Goal: Information Seeking & Learning: Check status

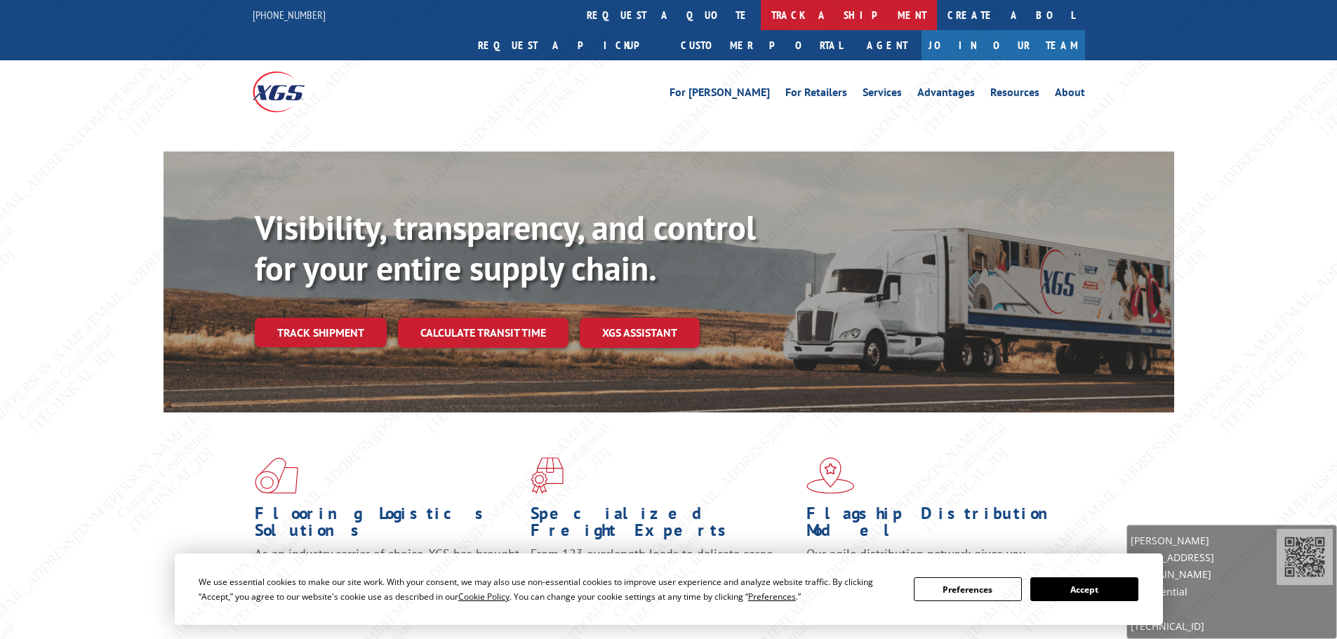
click at [761, 13] on link "track a shipment" at bounding box center [849, 15] width 176 height 30
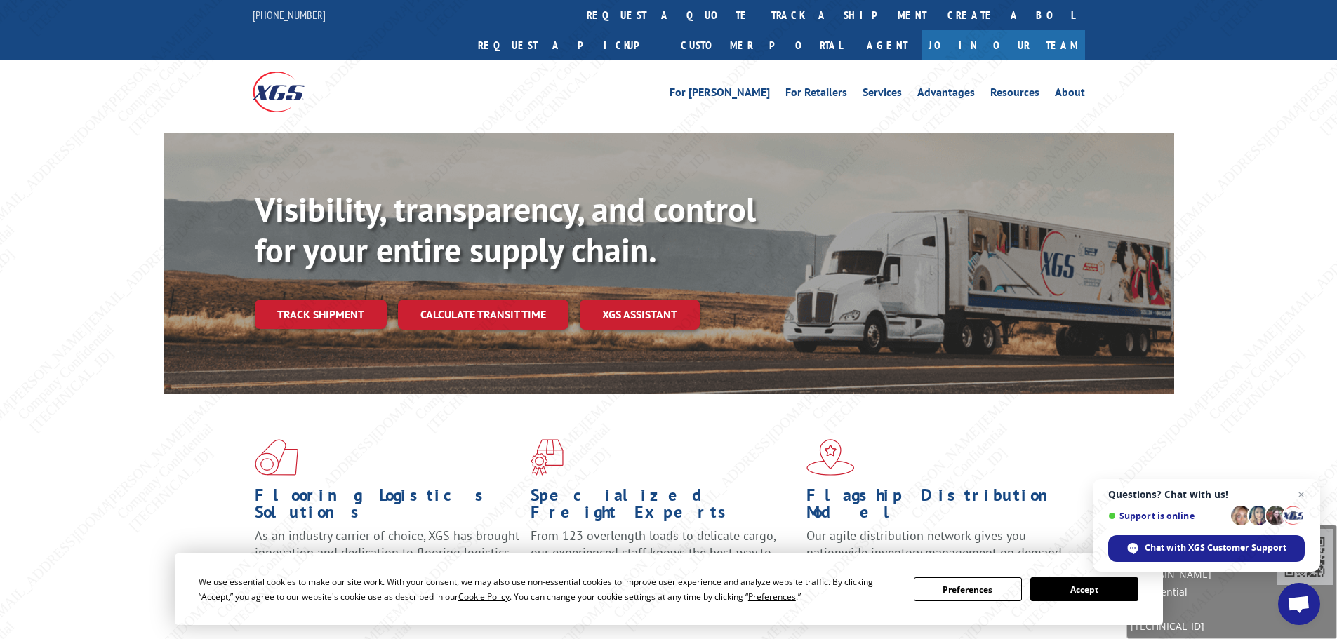
click at [761, 18] on link "track a shipment" at bounding box center [849, 15] width 176 height 30
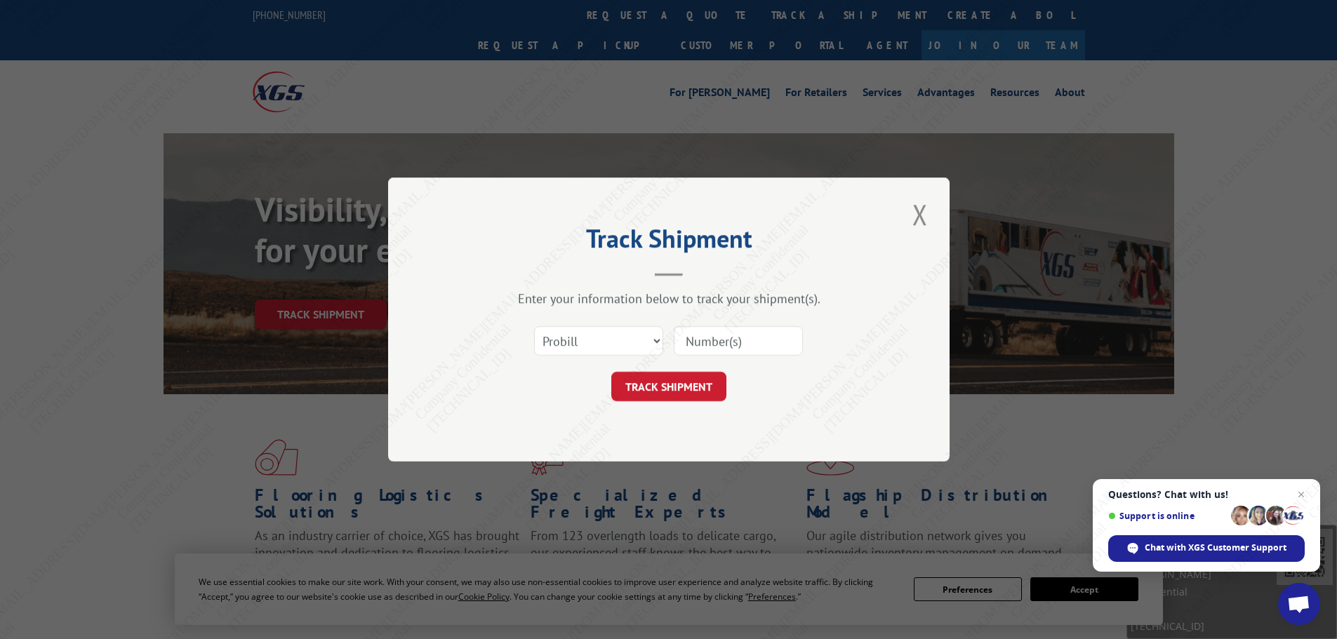
drag, startPoint x: 716, startPoint y: 342, endPoint x: 709, endPoint y: 370, distance: 28.1
click at [716, 343] on input at bounding box center [738, 340] width 129 height 29
paste input "17386377"
type input "17386377"
click at [693, 382] on button "TRACK SHIPMENT" at bounding box center [668, 386] width 115 height 29
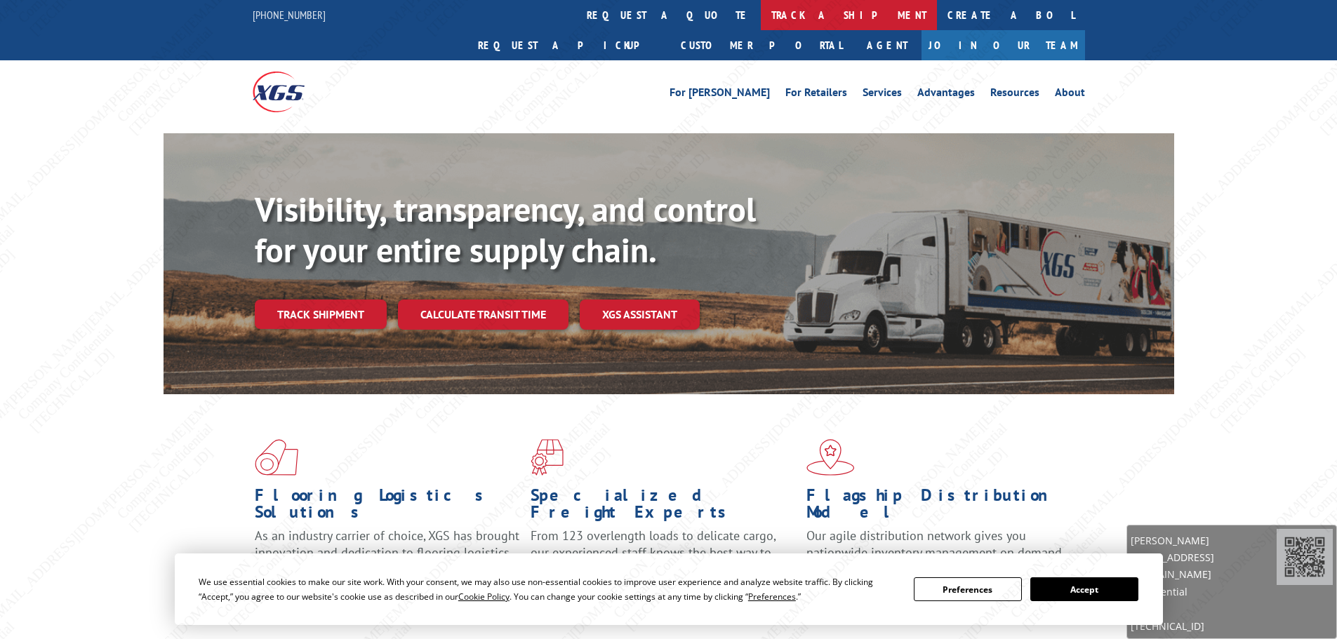
click at [761, 7] on link "track a shipment" at bounding box center [849, 15] width 176 height 30
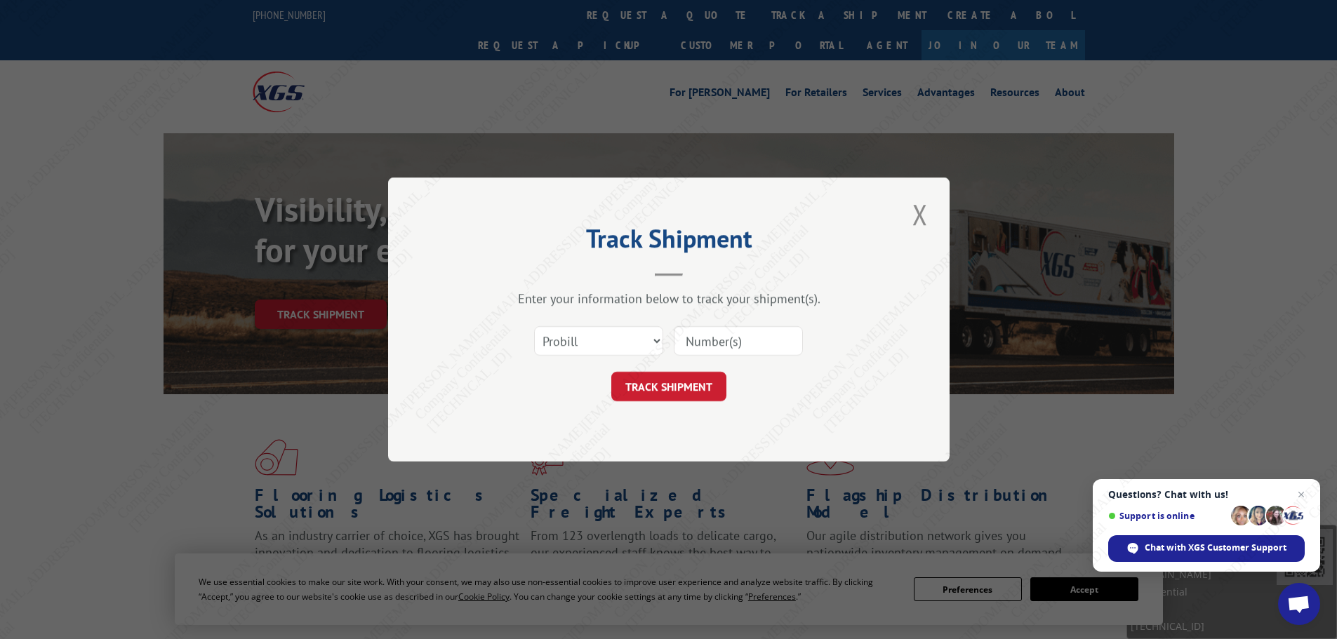
click at [714, 342] on input at bounding box center [738, 340] width 129 height 29
paste input "17386355"
type input "17386355"
click at [677, 391] on button "TRACK SHIPMENT" at bounding box center [668, 386] width 115 height 29
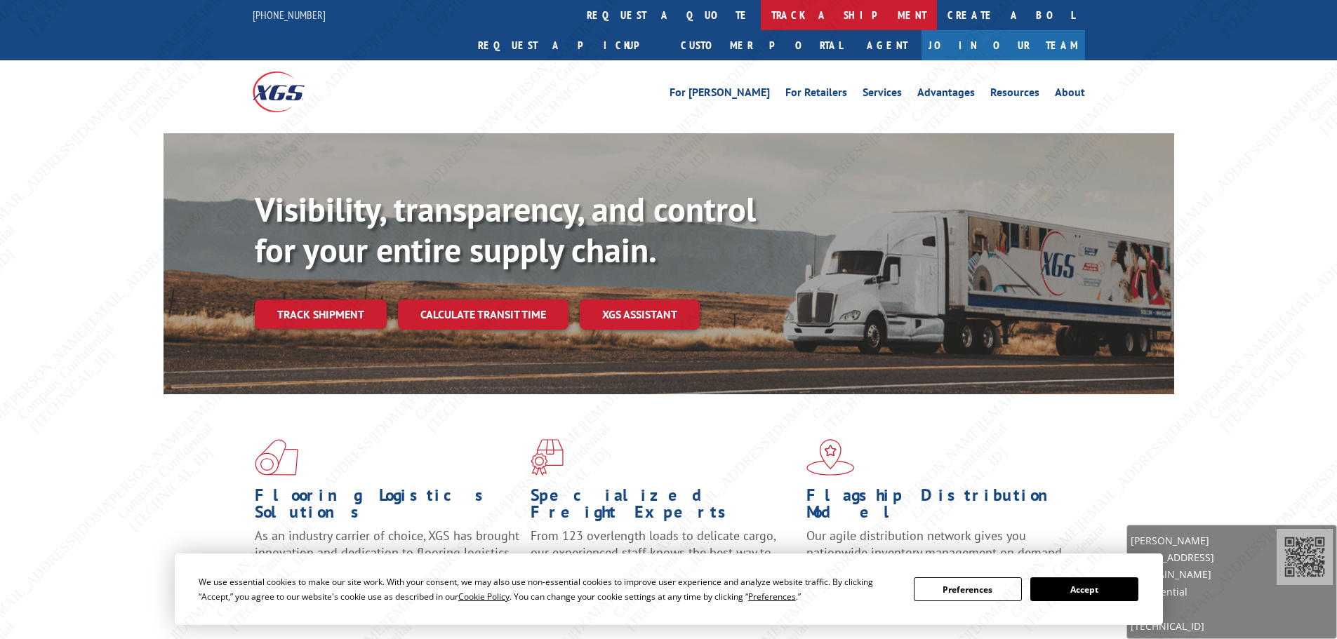
click at [761, 13] on link "track a shipment" at bounding box center [849, 15] width 176 height 30
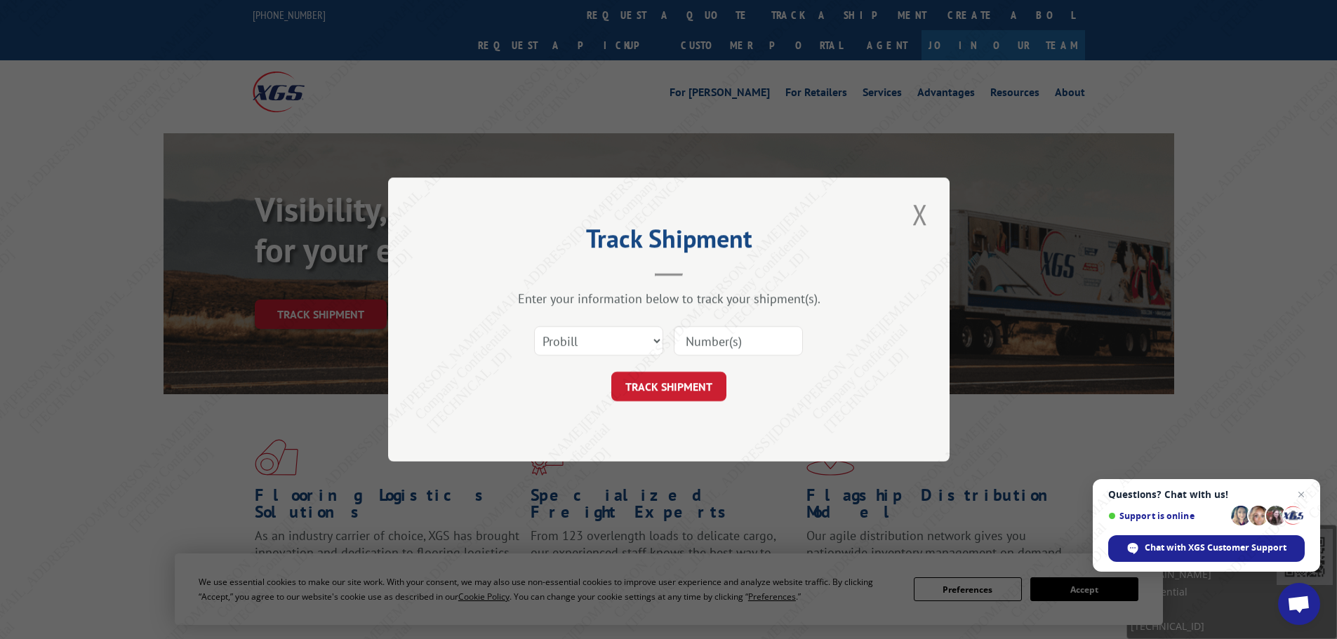
click at [737, 348] on input at bounding box center [738, 340] width 129 height 29
paste input "17512164"
type input "17512164"
click at [644, 391] on button "TRACK SHIPMENT" at bounding box center [668, 386] width 115 height 29
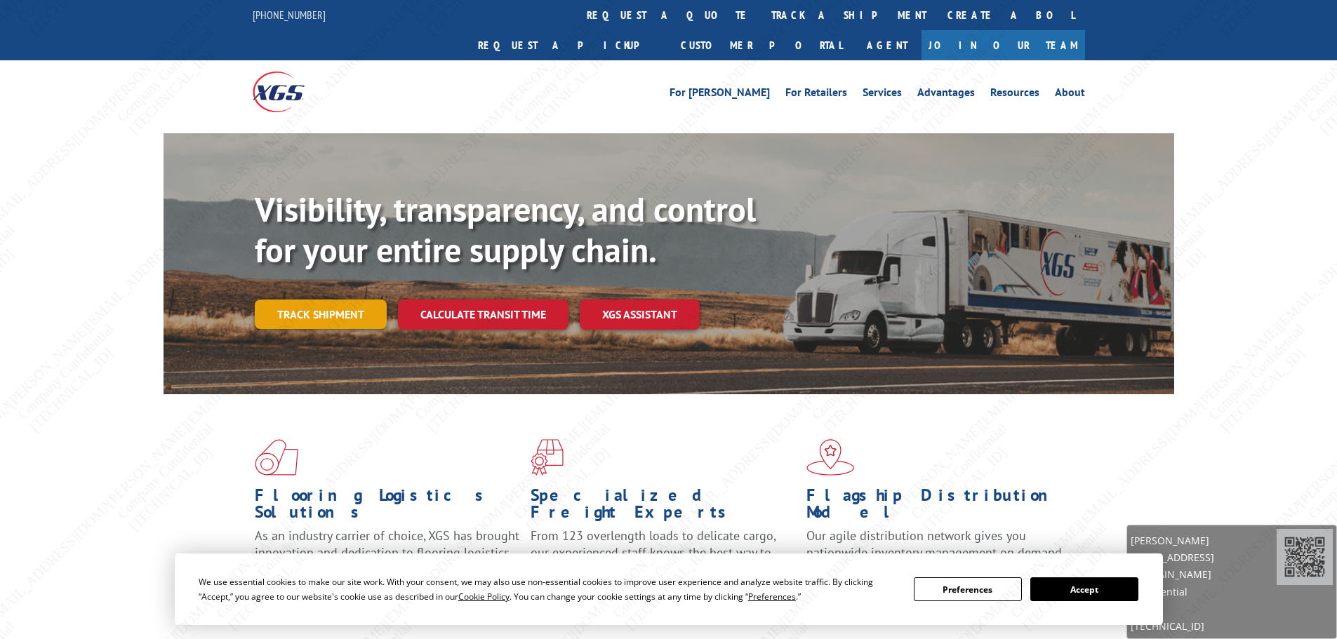
click at [358, 300] on link "Track shipment" at bounding box center [321, 314] width 132 height 29
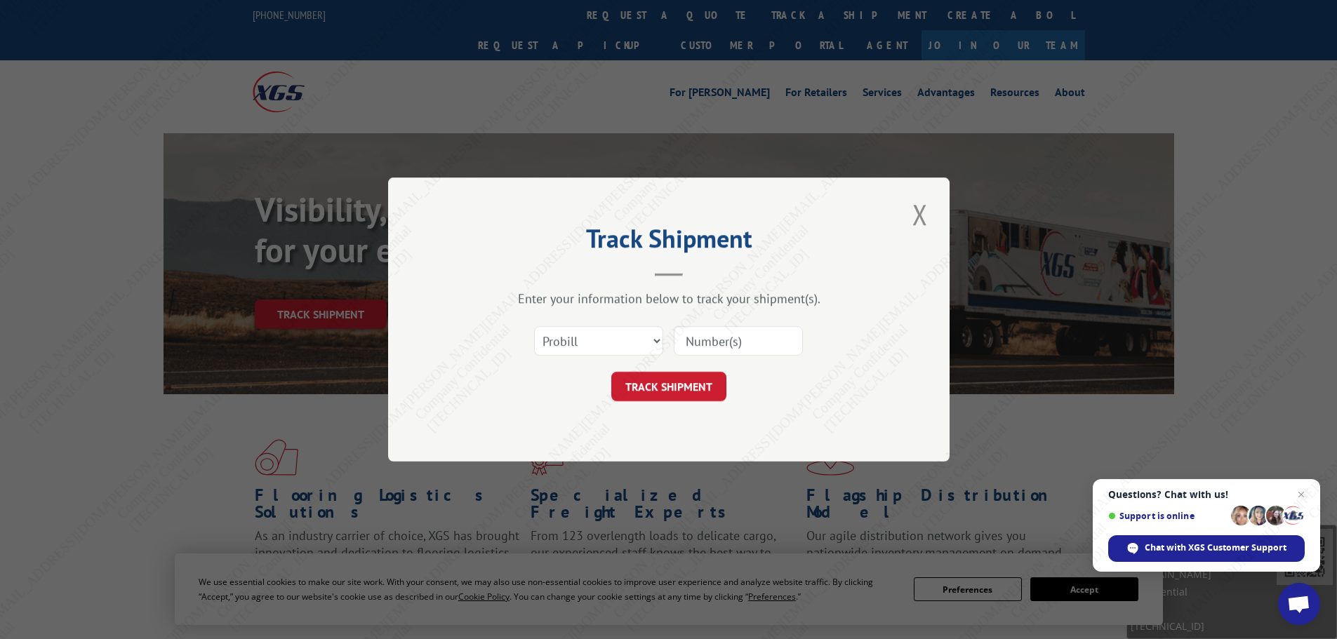
click at [722, 334] on input at bounding box center [738, 340] width 129 height 29
paste input "17513216"
type input "17513216"
click at [673, 383] on button "TRACK SHIPMENT" at bounding box center [668, 386] width 115 height 29
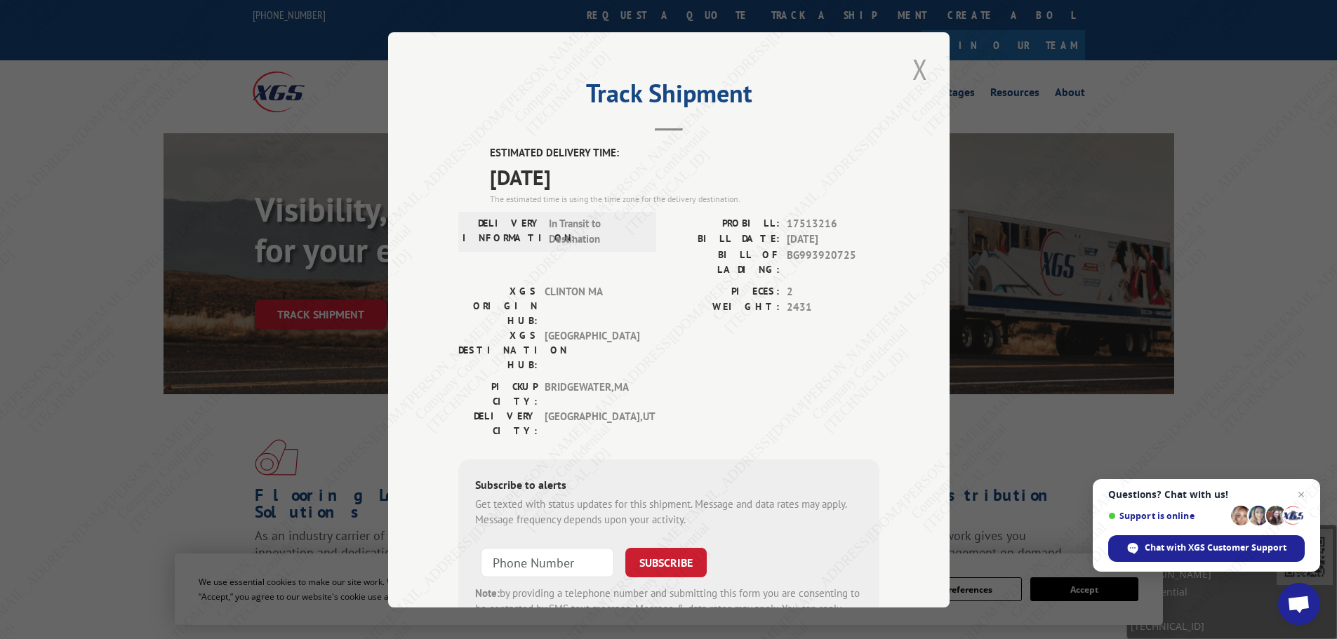
click at [912, 72] on button "Close modal" at bounding box center [920, 69] width 24 height 39
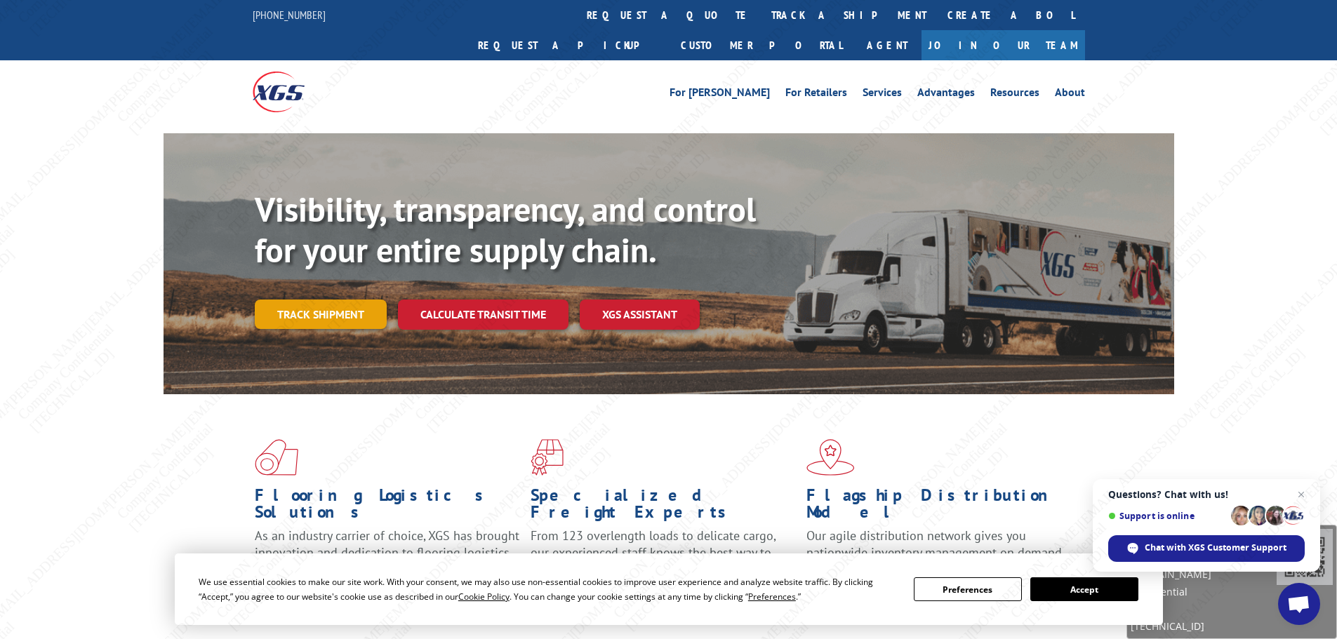
click at [316, 300] on link "Track shipment" at bounding box center [321, 314] width 132 height 29
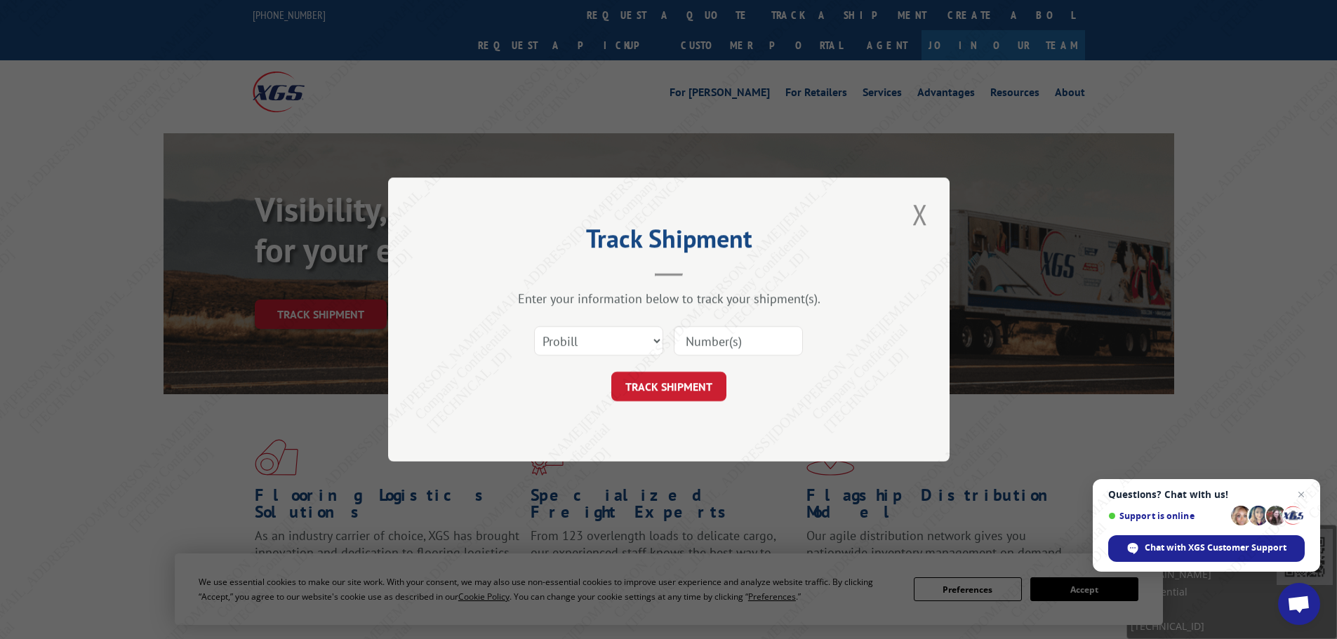
click at [746, 337] on input at bounding box center [738, 340] width 129 height 29
paste input "17512912"
type input "17512912"
click at [669, 387] on button "TRACK SHIPMENT" at bounding box center [668, 386] width 115 height 29
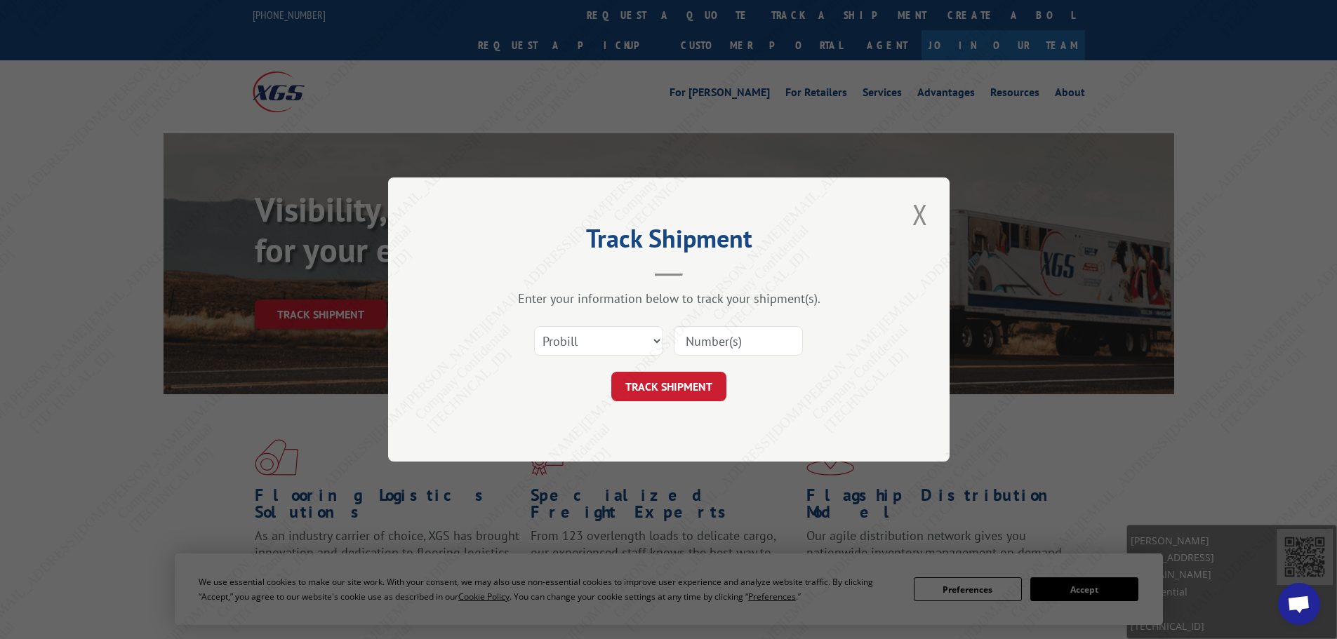
click at [711, 344] on input at bounding box center [738, 340] width 129 height 29
paste input "17409452"
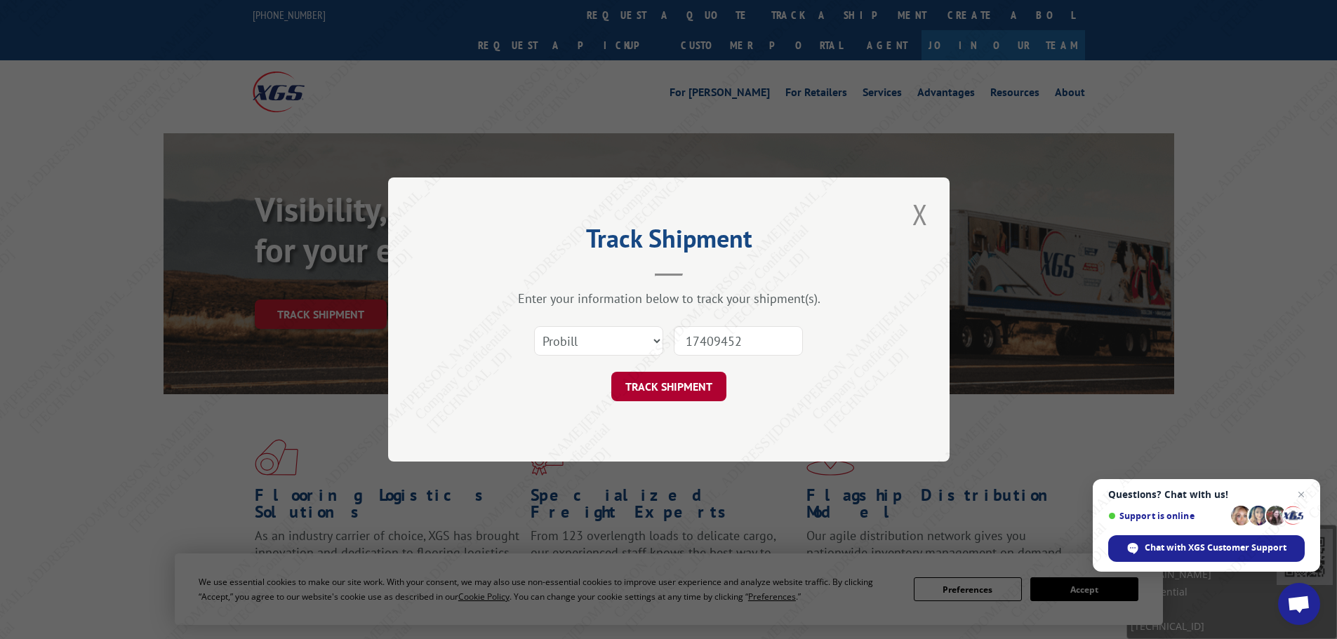
type input "17409452"
click at [676, 390] on button "TRACK SHIPMENT" at bounding box center [668, 386] width 115 height 29
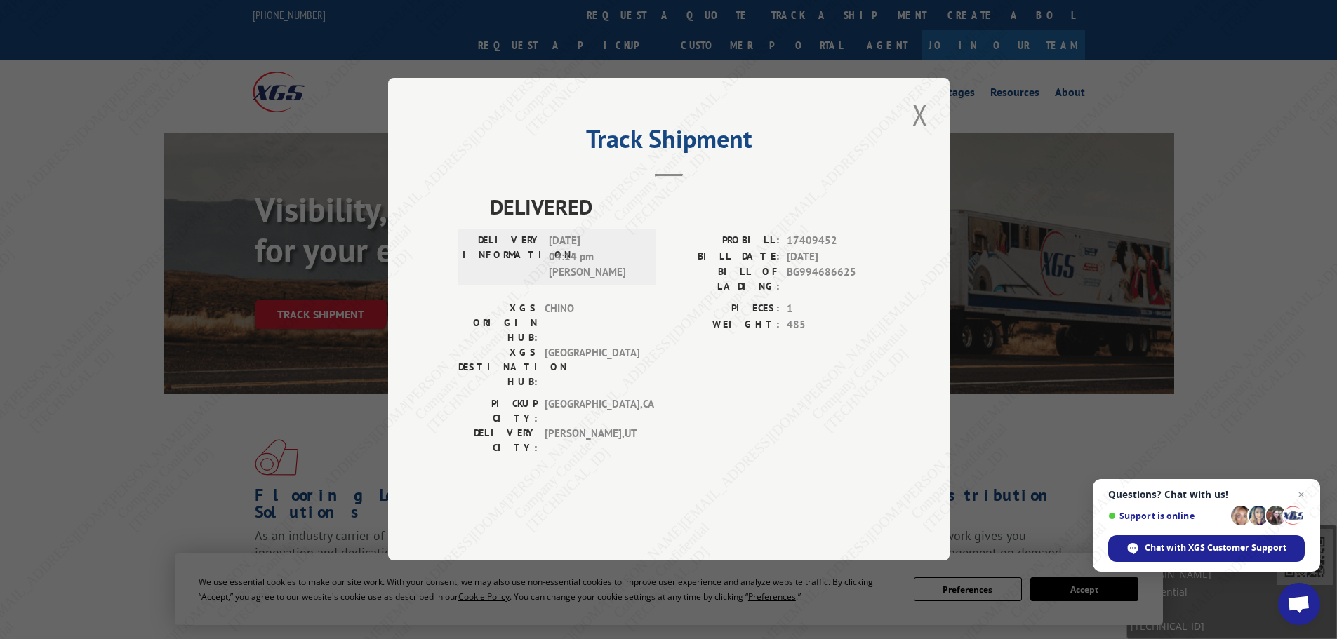
drag, startPoint x: 923, startPoint y: 148, endPoint x: 832, endPoint y: 136, distance: 91.3
click at [923, 134] on button "Close modal" at bounding box center [920, 114] width 24 height 39
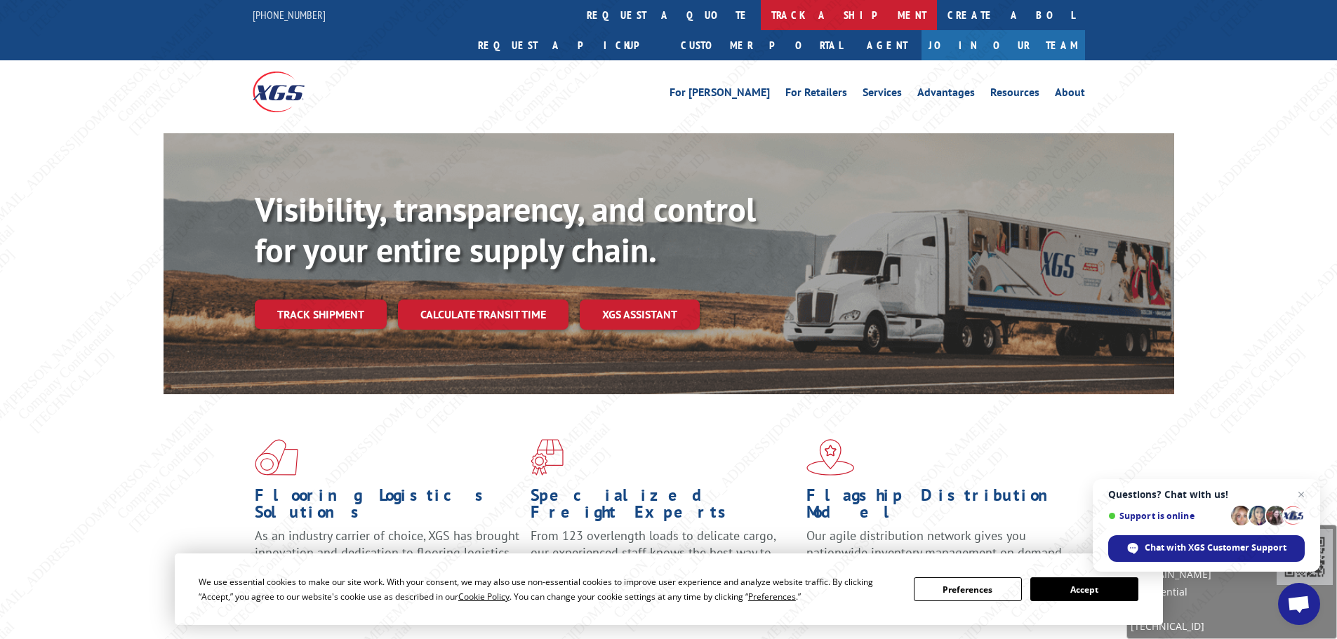
click at [761, 15] on link "track a shipment" at bounding box center [849, 15] width 176 height 30
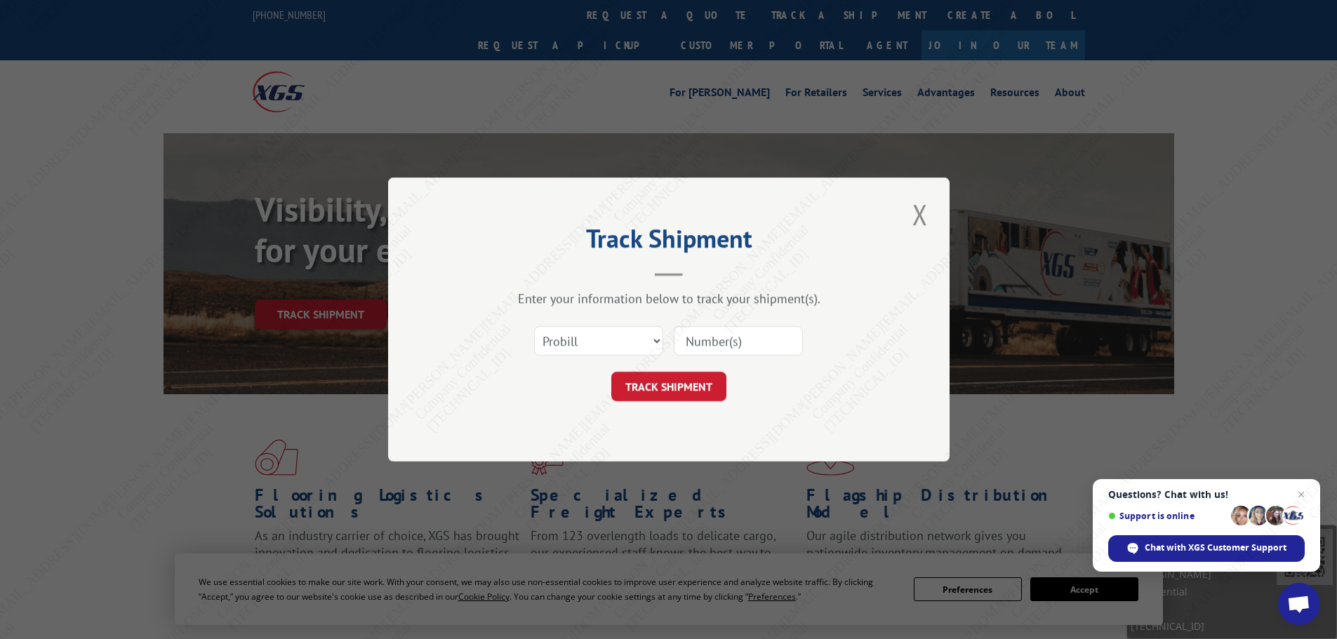
click at [723, 337] on input at bounding box center [738, 340] width 129 height 29
paste input "17409451"
type input "17409451"
click at [692, 387] on button "TRACK SHIPMENT" at bounding box center [668, 386] width 115 height 29
